Goal: Information Seeking & Learning: Find specific fact

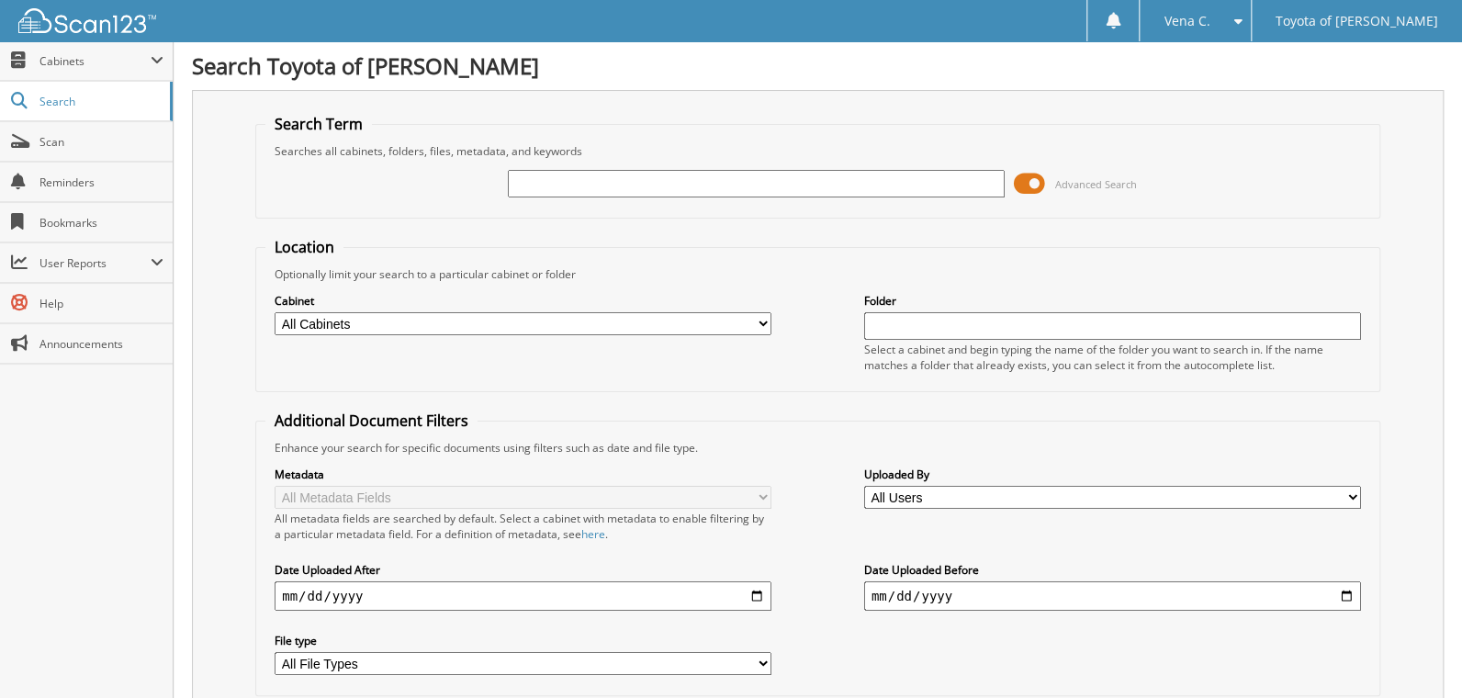
click at [565, 185] on input "text" at bounding box center [756, 184] width 497 height 28
type input "210328"
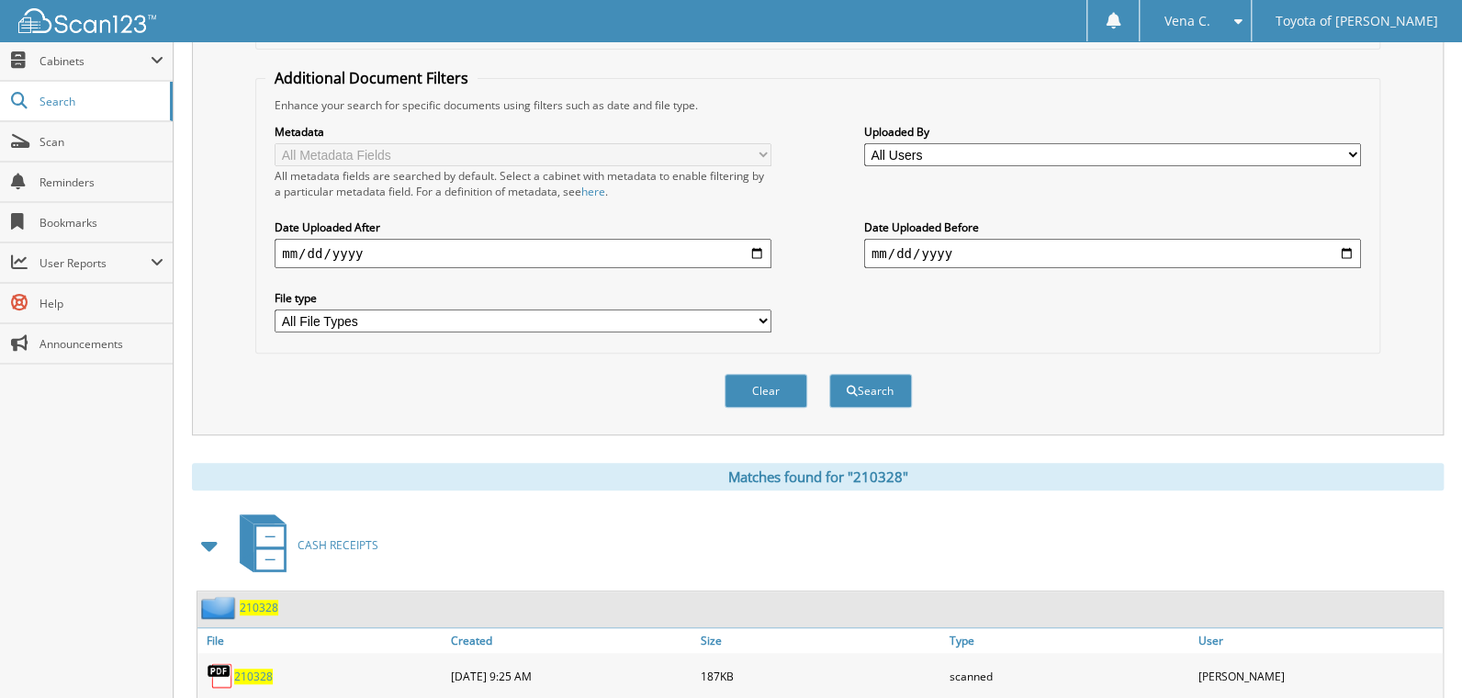
scroll to position [551, 0]
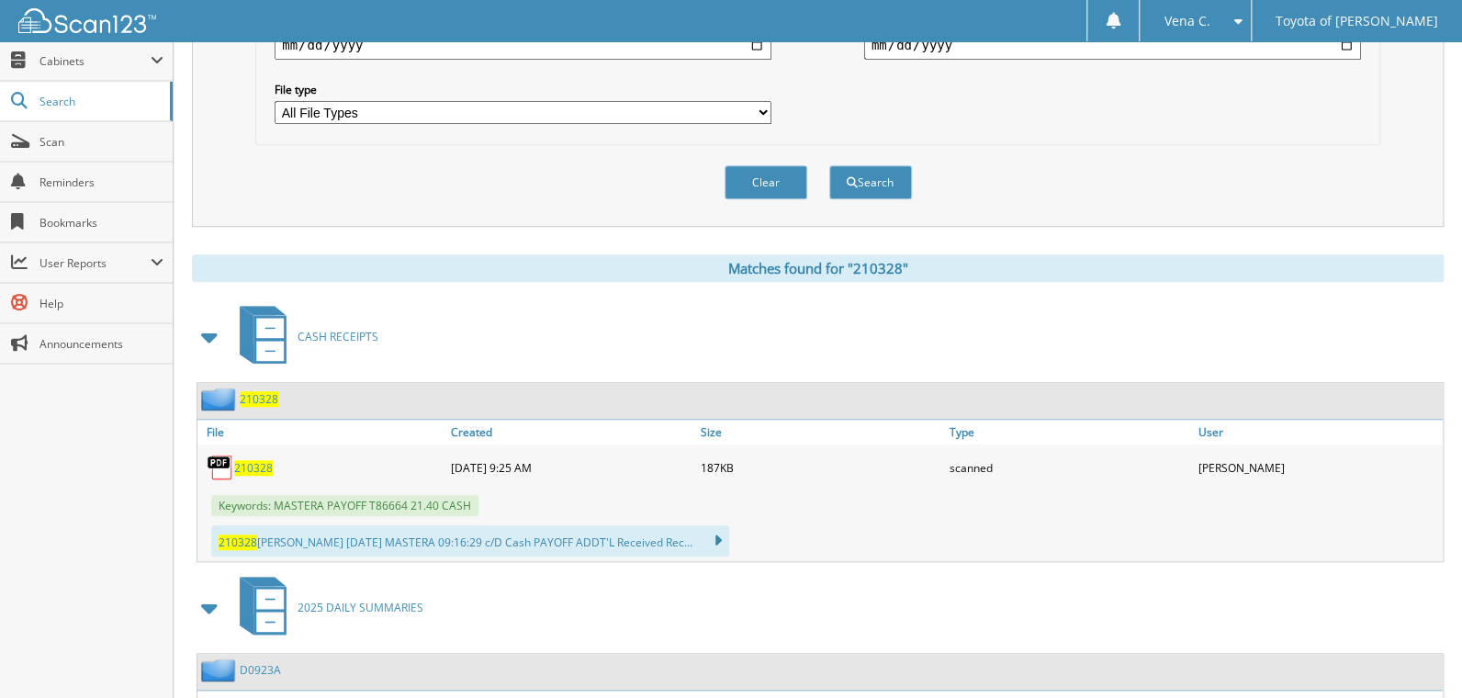
click at [249, 460] on span "210328" at bounding box center [253, 468] width 39 height 16
click at [80, 537] on div "Close Cabinets My Company Email Addresses Search Scan" at bounding box center [87, 369] width 174 height 657
click at [101, 499] on div "Close Cabinets My Company Email Addresses Search Scan" at bounding box center [87, 369] width 174 height 657
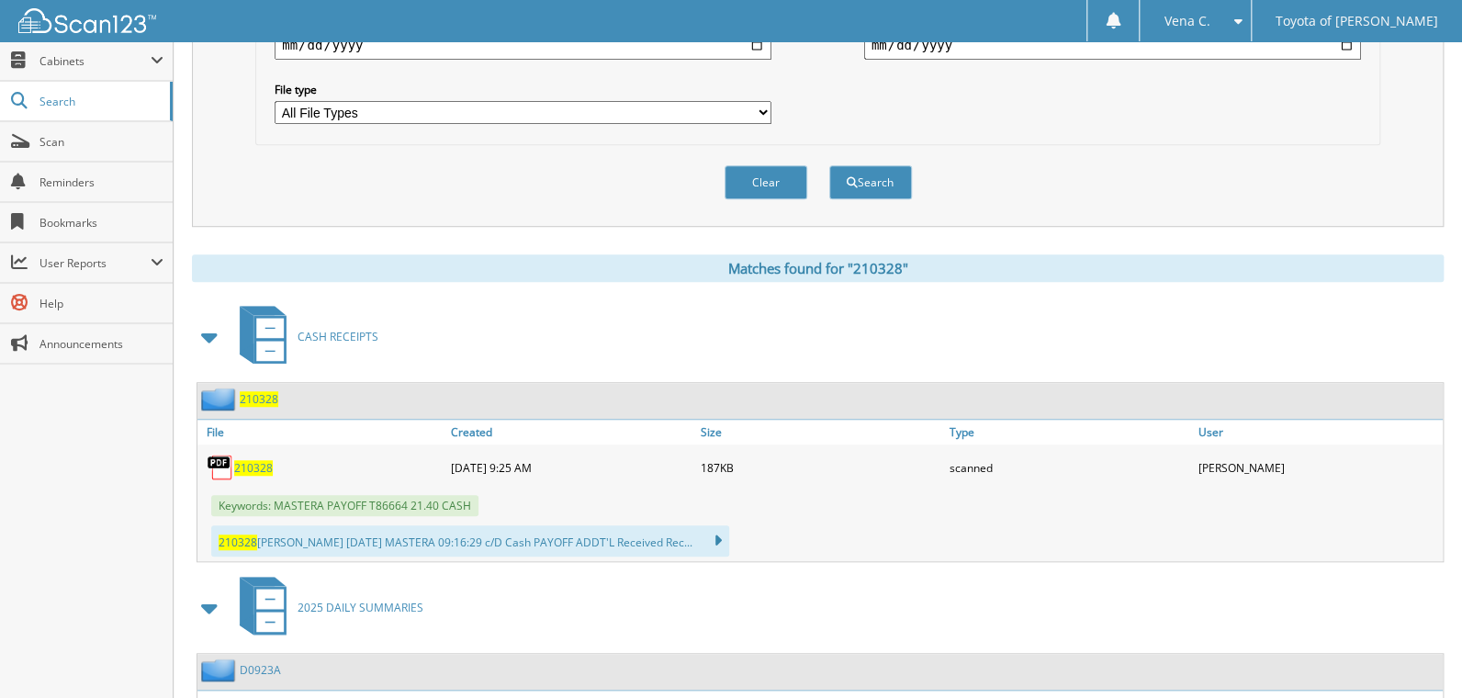
click at [144, 496] on div "Close Cabinets My Company Email Addresses Search Scan" at bounding box center [87, 369] width 174 height 657
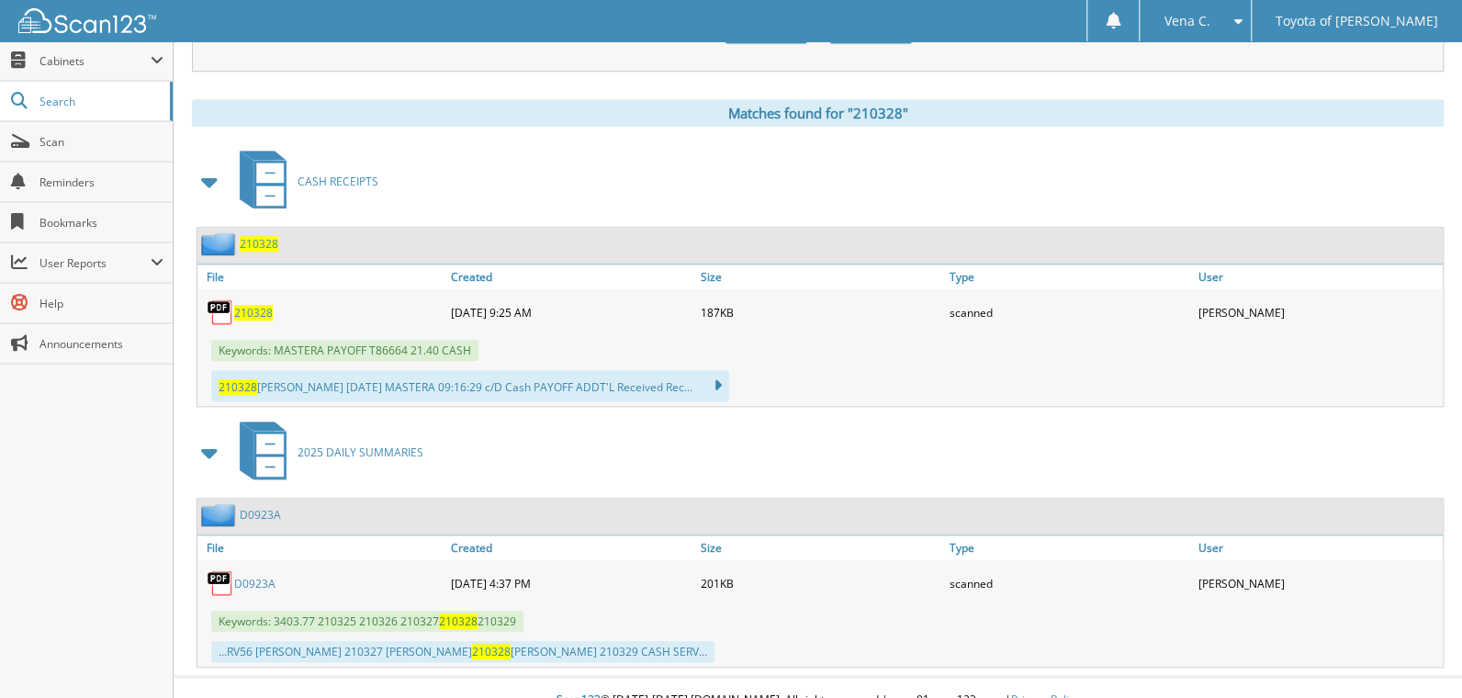
scroll to position [707, 0]
click at [38, 513] on div "Close Cabinets My Company Email Addresses Search Scan" at bounding box center [87, 369] width 174 height 657
click at [39, 513] on div "Close Cabinets My Company Email Addresses Search Scan" at bounding box center [87, 369] width 174 height 657
click at [113, 472] on div "Close Cabinets My Company Email Addresses Search Scan" at bounding box center [87, 369] width 174 height 657
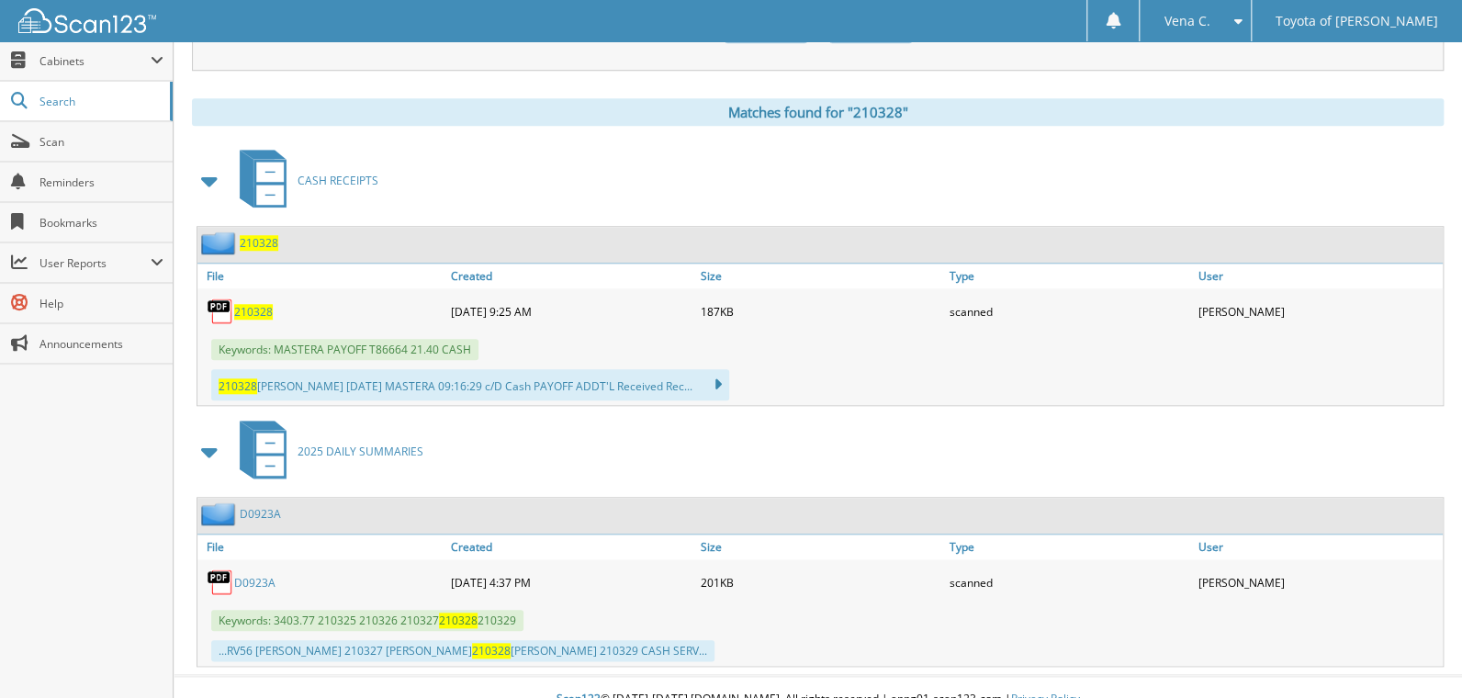
click at [82, 445] on div "Close Cabinets My Company Email Addresses Search Scan" at bounding box center [87, 369] width 174 height 657
click at [86, 445] on div "Close Cabinets My Company Email Addresses Search Scan" at bounding box center [87, 369] width 174 height 657
click at [53, 141] on span "Scan" at bounding box center [101, 142] width 124 height 16
